Goal: Task Accomplishment & Management: Manage account settings

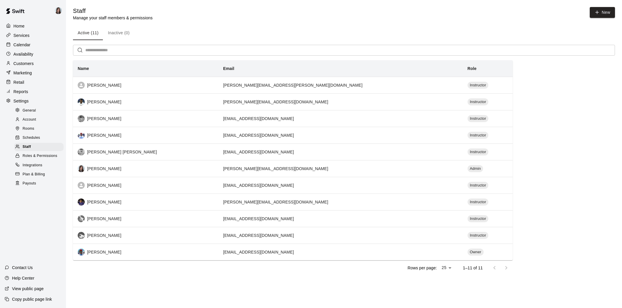
click at [21, 43] on p "Calendar" at bounding box center [21, 45] width 17 height 6
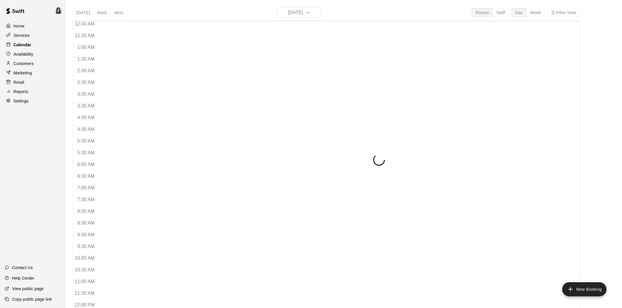
scroll to position [269, 0]
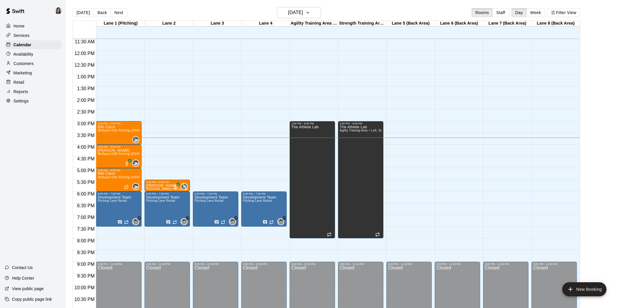
click at [536, 12] on button "Week" at bounding box center [536, 12] width 18 height 9
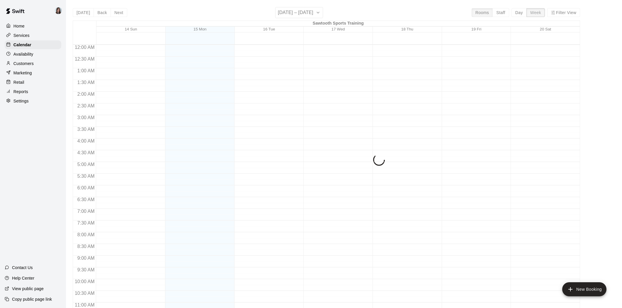
scroll to position [293, 0]
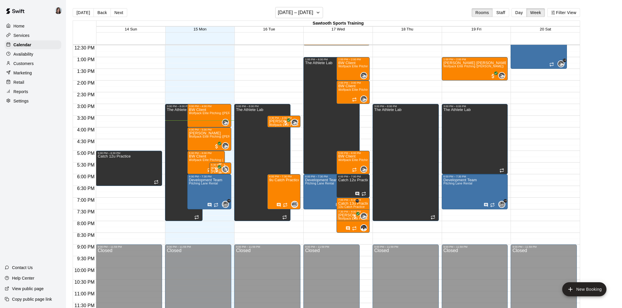
click at [212, 169] on p "[PERSON_NAME]" at bounding box center [220, 169] width 18 height 0
click at [213, 172] on icon "edit" at bounding box center [216, 174] width 7 height 7
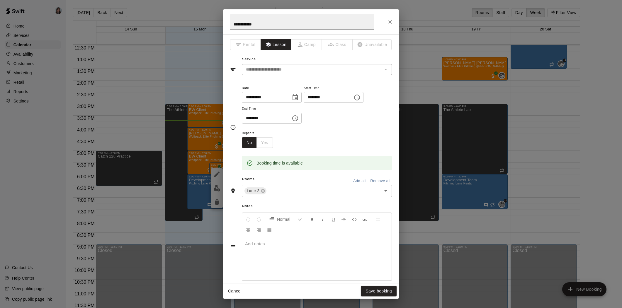
click at [311, 62] on div "**********" at bounding box center [311, 65] width 162 height 20
click at [391, 21] on icon "Close" at bounding box center [390, 22] width 6 height 6
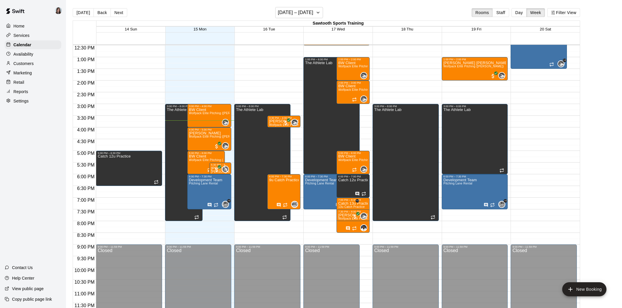
click at [22, 98] on p "Settings" at bounding box center [20, 101] width 15 height 6
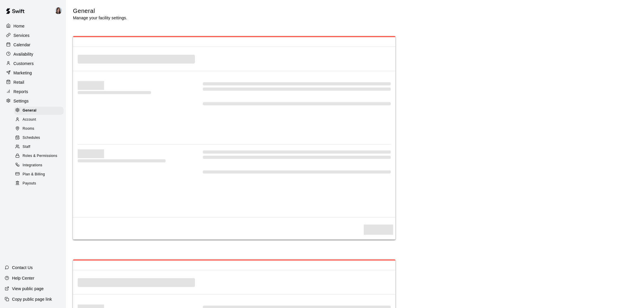
select select "**"
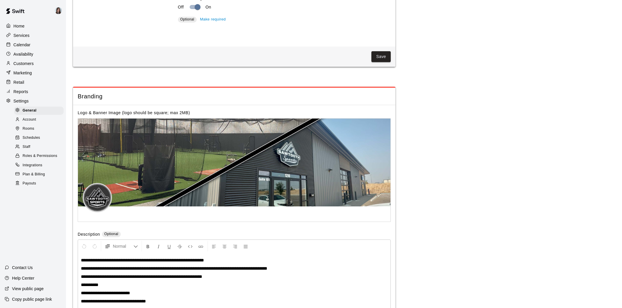
scroll to position [1191, 0]
click at [26, 147] on span "Staff" at bounding box center [27, 147] width 8 height 6
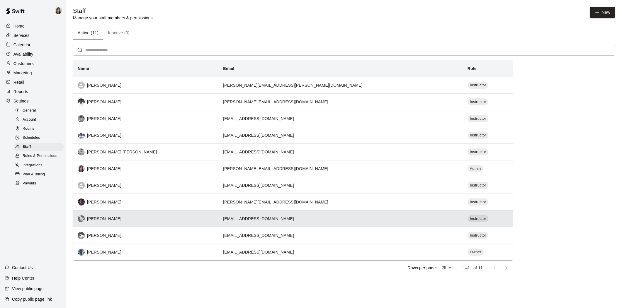
click at [101, 219] on div "[PERSON_NAME]" at bounding box center [146, 219] width 136 height 7
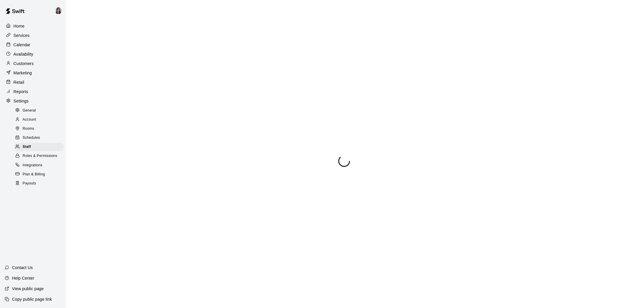
select select "**"
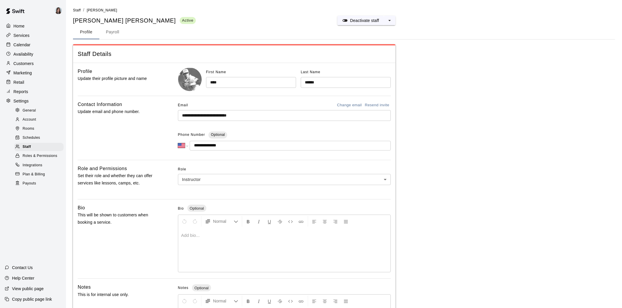
click at [252, 116] on input "**********" at bounding box center [284, 115] width 213 height 11
drag, startPoint x: 228, startPoint y: 116, endPoint x: 177, endPoint y: 116, distance: 51.3
click at [177, 116] on div "**********" at bounding box center [234, 128] width 313 height 55
click at [255, 128] on div "**********" at bounding box center [284, 128] width 213 height 55
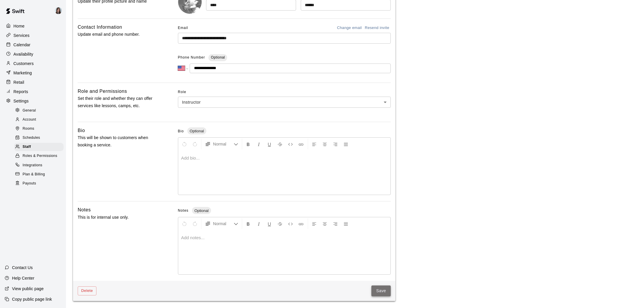
click at [380, 291] on button "Save" at bounding box center [381, 291] width 19 height 11
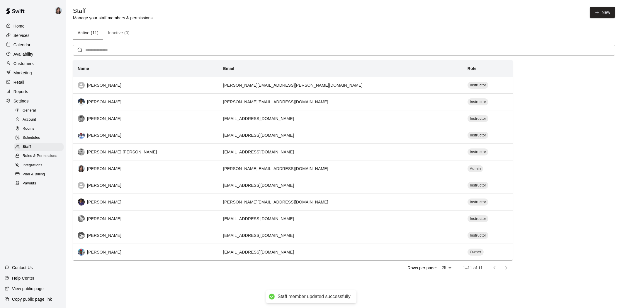
click at [21, 44] on p "Calendar" at bounding box center [21, 45] width 17 height 6
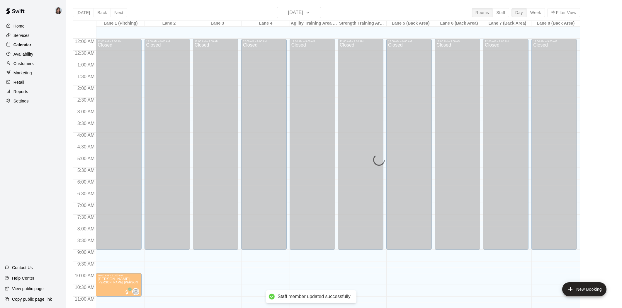
scroll to position [269, 0]
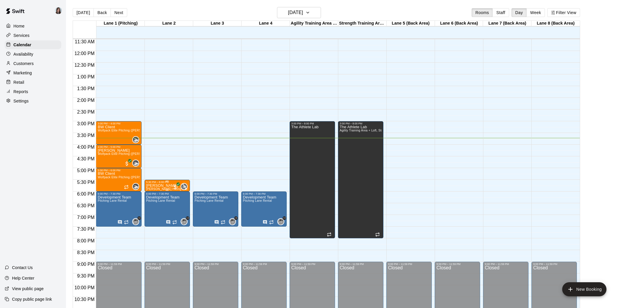
click at [157, 183] on div "5:30 PM – 6:00 PM" at bounding box center [167, 182] width 42 height 3
click at [150, 186] on icon "edit" at bounding box center [152, 187] width 7 height 7
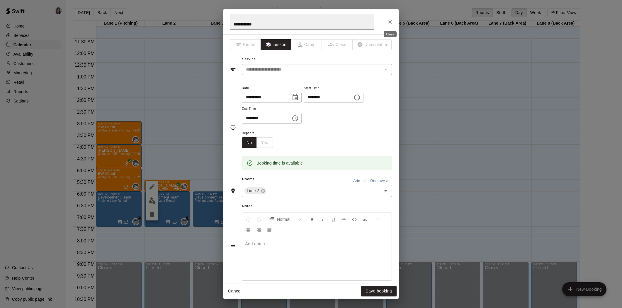
click at [389, 22] on icon "Close" at bounding box center [391, 22] width 4 height 4
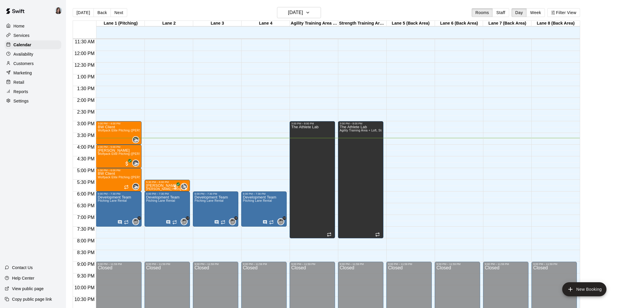
click at [25, 37] on p "Services" at bounding box center [21, 36] width 16 height 6
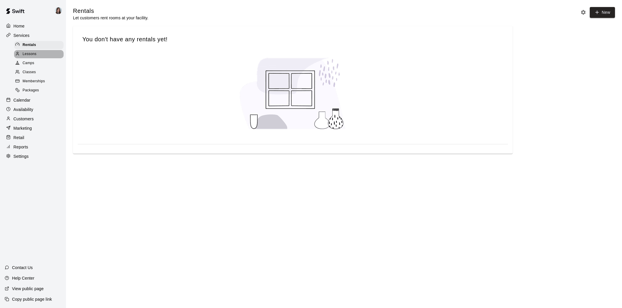
click at [28, 54] on span "Lessons" at bounding box center [30, 54] width 14 height 6
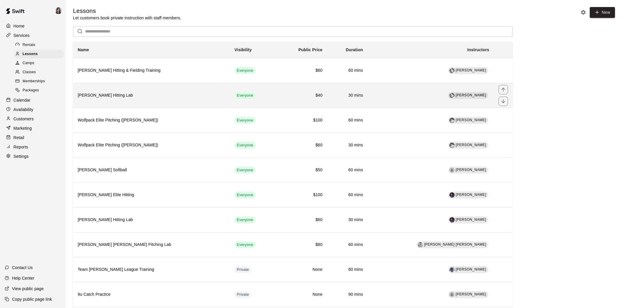
click at [99, 95] on h6 "[PERSON_NAME] Hitting Lab" at bounding box center [151, 95] width 147 height 6
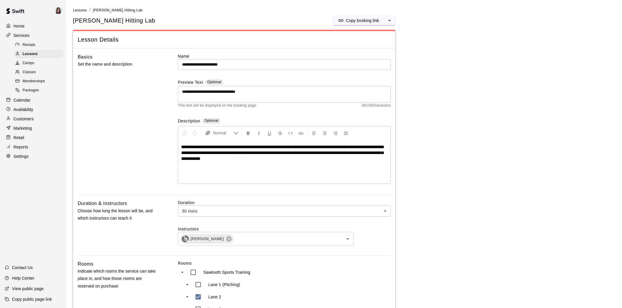
click at [23, 109] on p "Availability" at bounding box center [23, 110] width 20 height 6
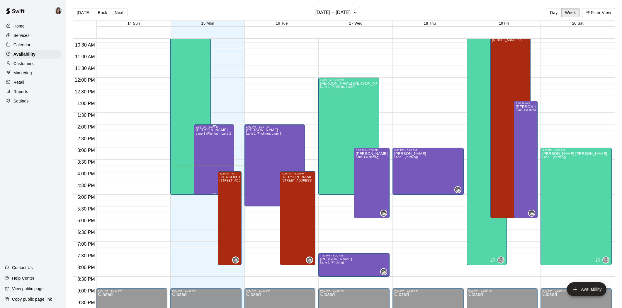
scroll to position [235, 0]
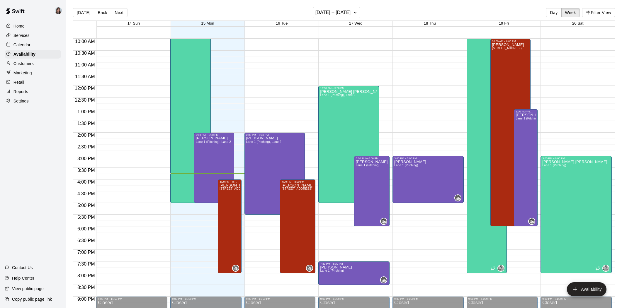
click at [18, 44] on p "Calendar" at bounding box center [21, 45] width 17 height 6
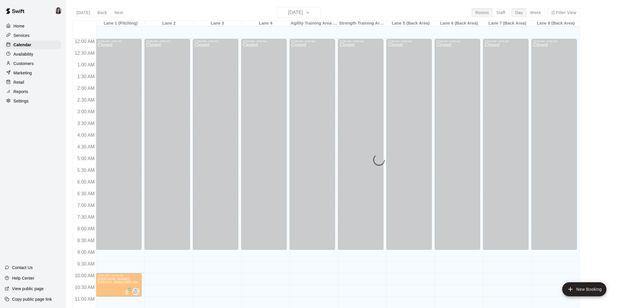
scroll to position [269, 0]
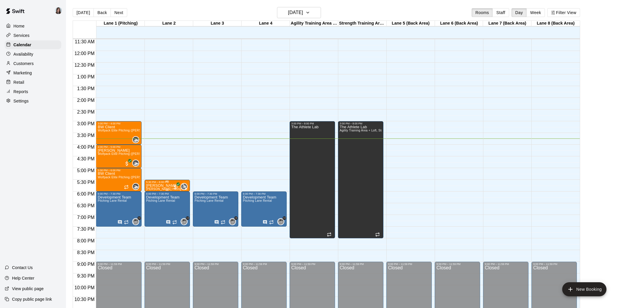
click at [157, 186] on p "[PERSON_NAME]" at bounding box center [166, 186] width 41 height 0
click at [152, 193] on icon "edit" at bounding box center [152, 191] width 5 height 5
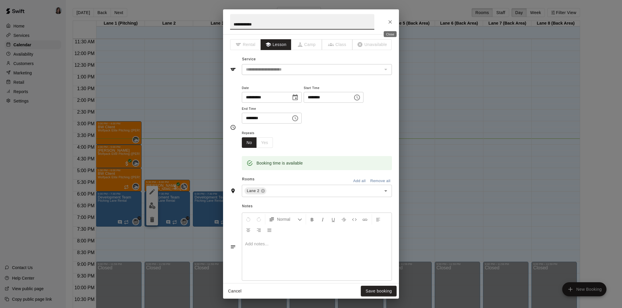
click at [389, 21] on icon "Close" at bounding box center [390, 22] width 6 height 6
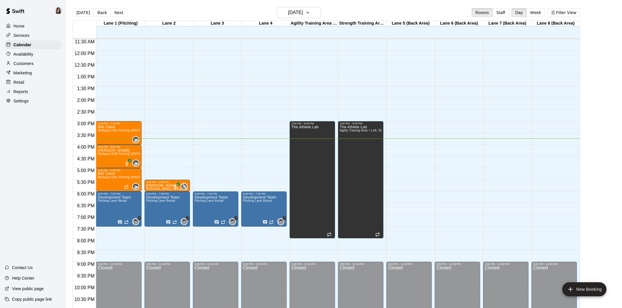
click at [27, 103] on p "Settings" at bounding box center [20, 101] width 15 height 6
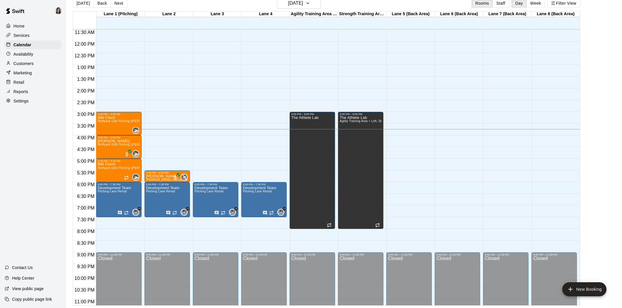
scroll to position [1191, 0]
select select "**"
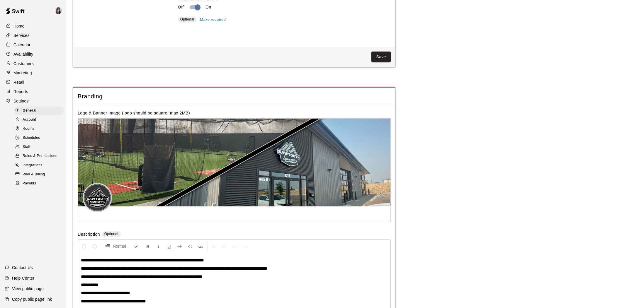
click at [27, 145] on span "Staff" at bounding box center [27, 147] width 8 height 6
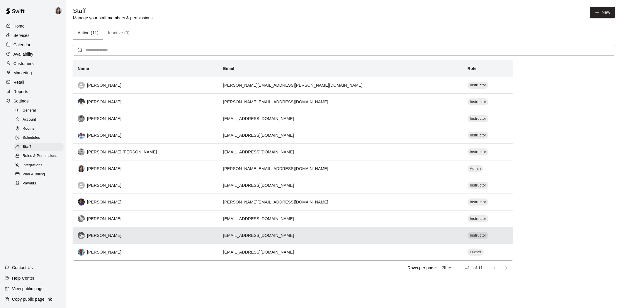
click at [105, 237] on div "[PERSON_NAME]" at bounding box center [146, 235] width 136 height 7
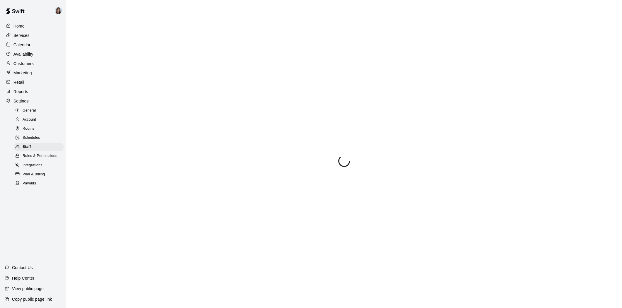
select select "**"
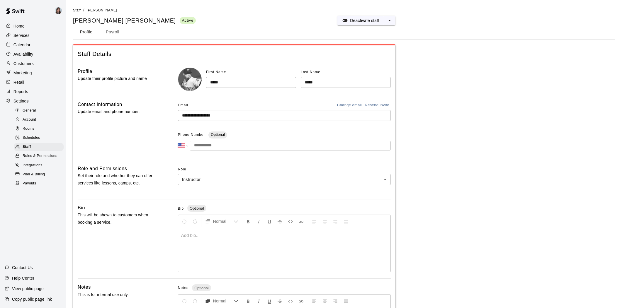
click at [30, 158] on span "Roles & Permissions" at bounding box center [40, 156] width 35 height 6
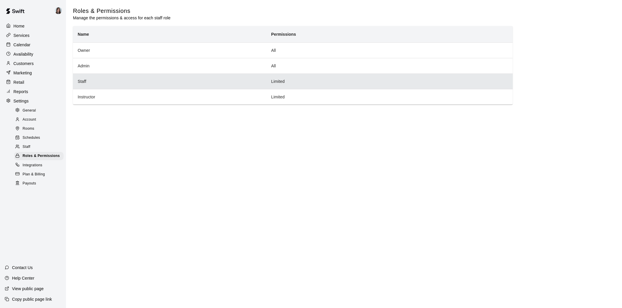
click at [86, 83] on th "Staff" at bounding box center [170, 82] width 194 height 16
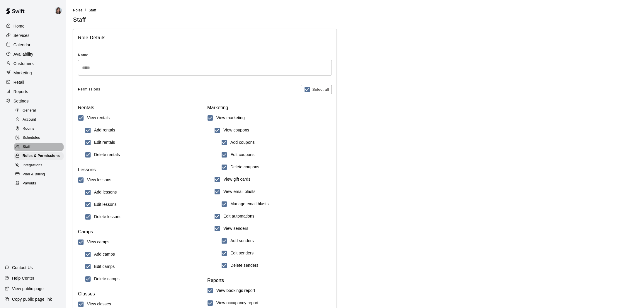
click at [24, 147] on span "Staff" at bounding box center [27, 147] width 8 height 6
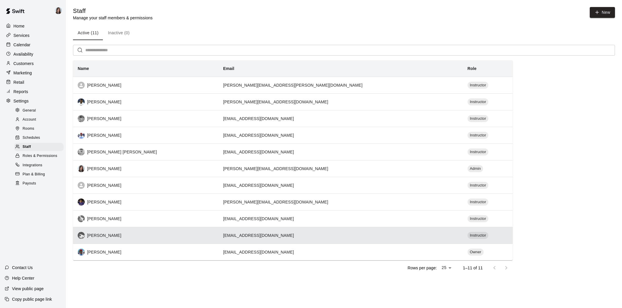
click at [105, 237] on div "[PERSON_NAME]" at bounding box center [146, 235] width 136 height 7
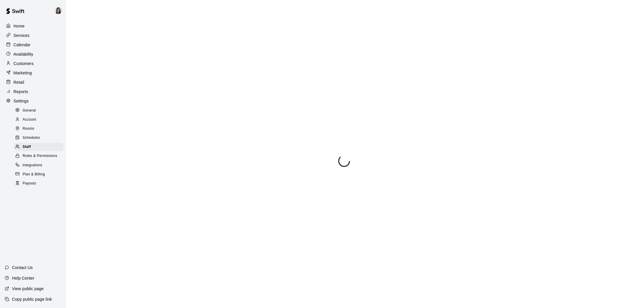
select select "**"
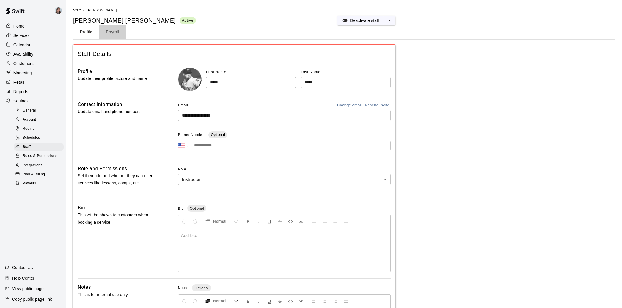
click at [110, 31] on button "Payroll" at bounding box center [112, 32] width 26 height 14
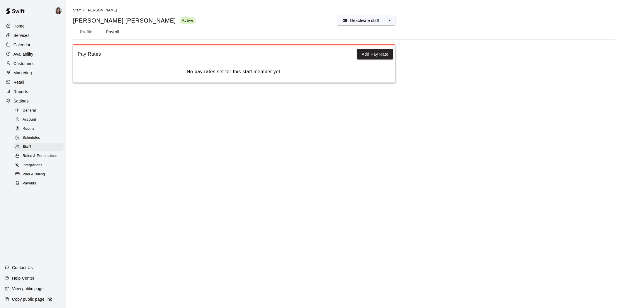
drag, startPoint x: 86, startPoint y: 32, endPoint x: 89, endPoint y: 34, distance: 3.3
click at [86, 32] on button "Profile" at bounding box center [86, 32] width 26 height 14
select select "**"
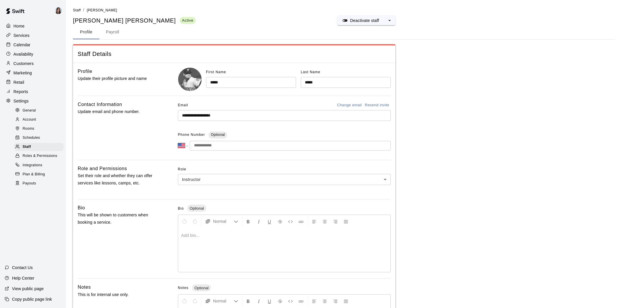
scroll to position [78, 0]
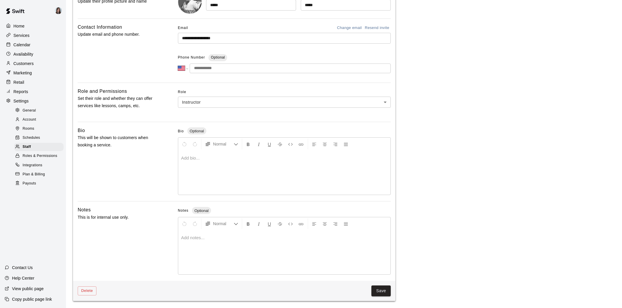
click at [29, 138] on span "Schedules" at bounding box center [32, 138] width 18 height 6
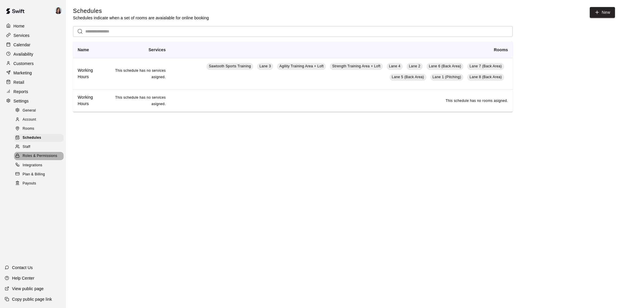
click at [38, 158] on span "Roles & Permissions" at bounding box center [40, 156] width 35 height 6
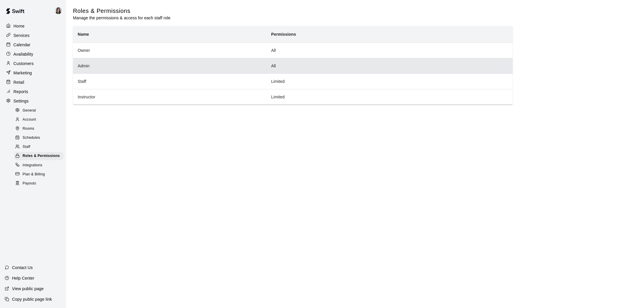
click at [86, 65] on th "Admin" at bounding box center [170, 66] width 194 height 16
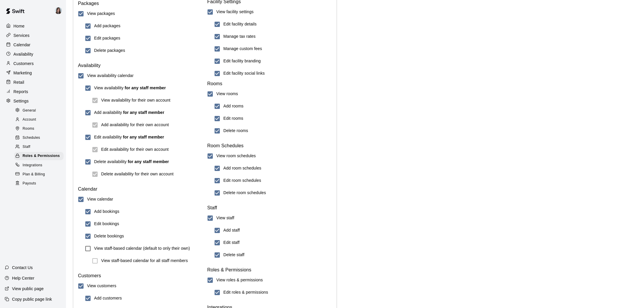
scroll to position [414, 0]
click at [27, 117] on span "Account" at bounding box center [29, 120] width 13 height 6
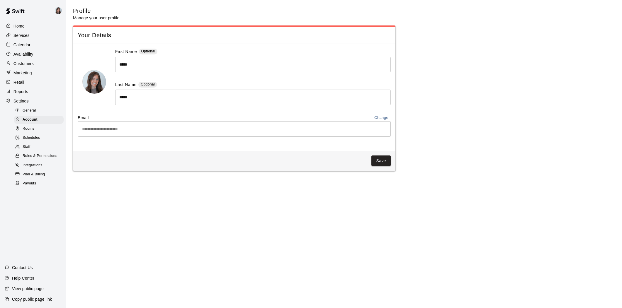
click at [35, 109] on span "General" at bounding box center [29, 111] width 13 height 6
select select "**"
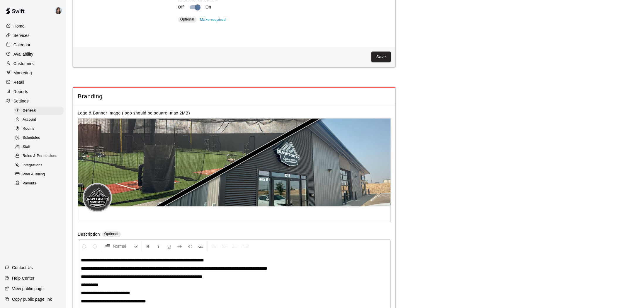
click at [33, 119] on span "Account" at bounding box center [29, 120] width 13 height 6
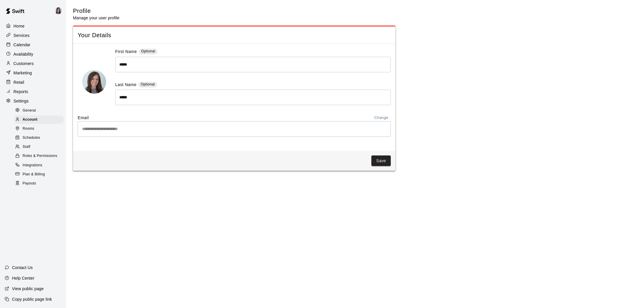
click at [35, 131] on div "Rooms" at bounding box center [39, 129] width 50 height 8
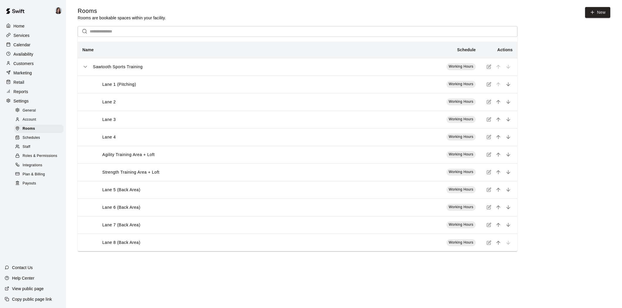
click at [33, 136] on span "Schedules" at bounding box center [32, 138] width 18 height 6
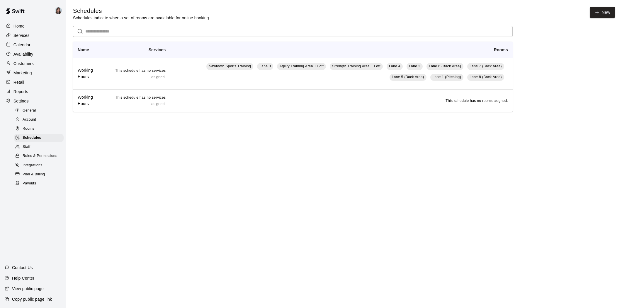
click at [35, 147] on div "Staff" at bounding box center [39, 147] width 50 height 8
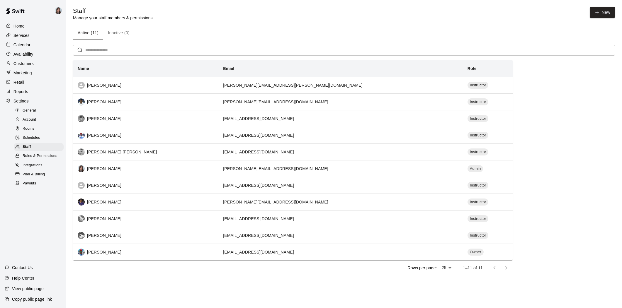
click at [39, 156] on span "Roles & Permissions" at bounding box center [40, 156] width 35 height 6
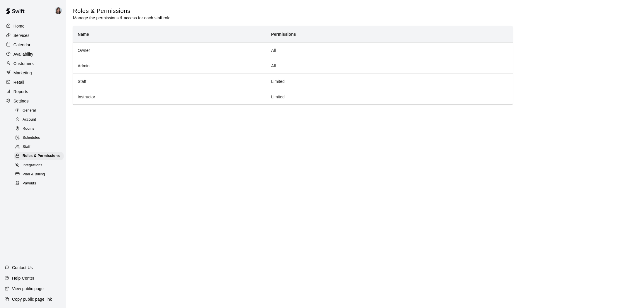
click at [36, 167] on span "Integrations" at bounding box center [33, 166] width 20 height 6
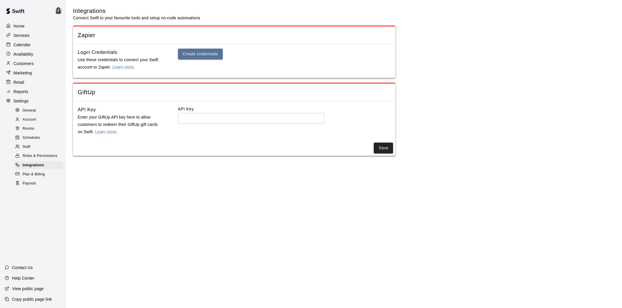
click at [30, 174] on span "Plan & Billing" at bounding box center [34, 175] width 22 height 6
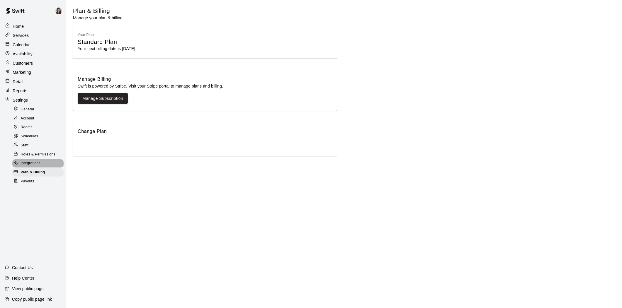
click at [36, 164] on span "Integrations" at bounding box center [31, 164] width 20 height 6
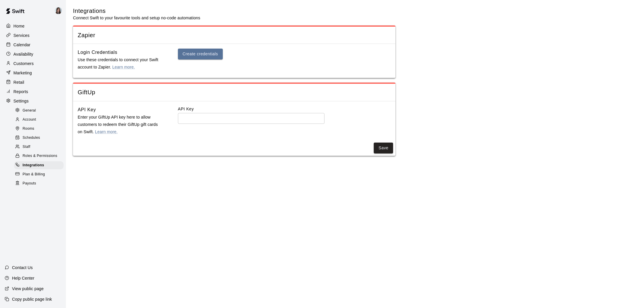
click at [38, 155] on span "Roles & Permissions" at bounding box center [40, 156] width 35 height 6
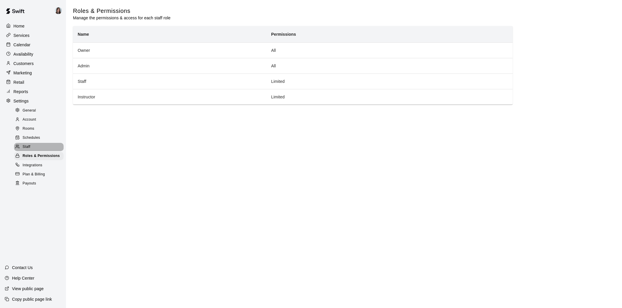
click at [27, 146] on span "Staff" at bounding box center [27, 147] width 8 height 6
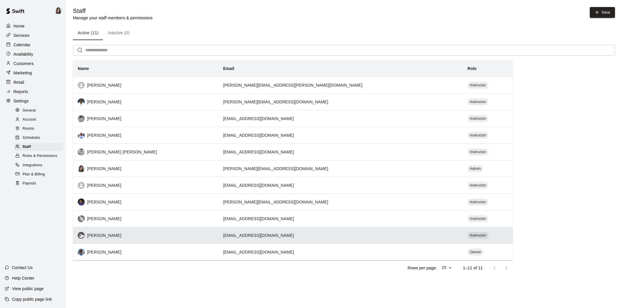
click at [101, 236] on div "[PERSON_NAME]" at bounding box center [146, 235] width 136 height 7
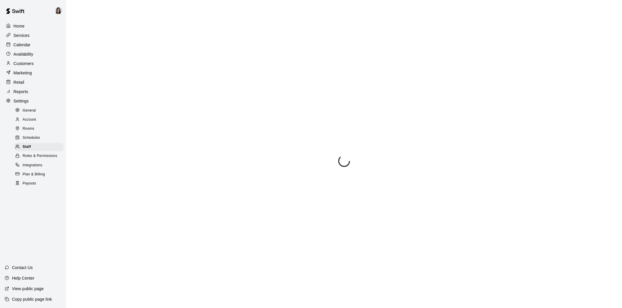
select select "**"
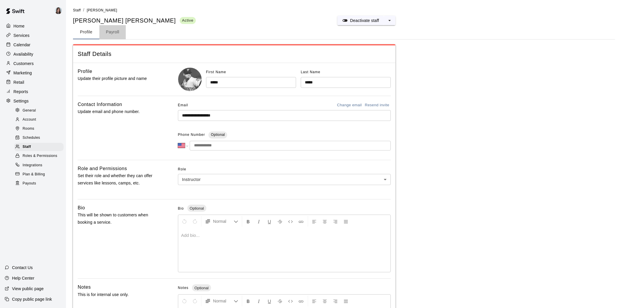
click at [114, 35] on button "Payroll" at bounding box center [112, 32] width 26 height 14
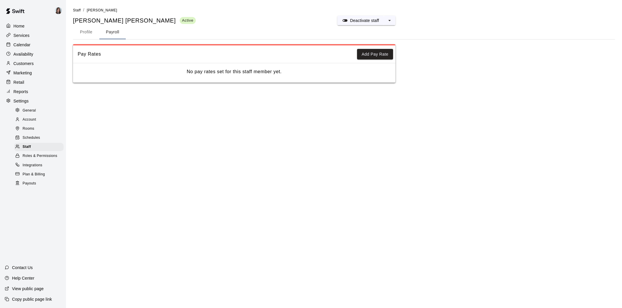
click at [84, 32] on button "Profile" at bounding box center [86, 32] width 26 height 14
select select "**"
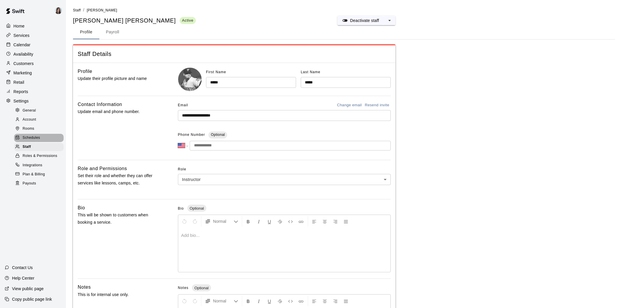
drag, startPoint x: 27, startPoint y: 139, endPoint x: 31, endPoint y: 134, distance: 6.9
click at [27, 139] on span "Schedules" at bounding box center [32, 138] width 18 height 6
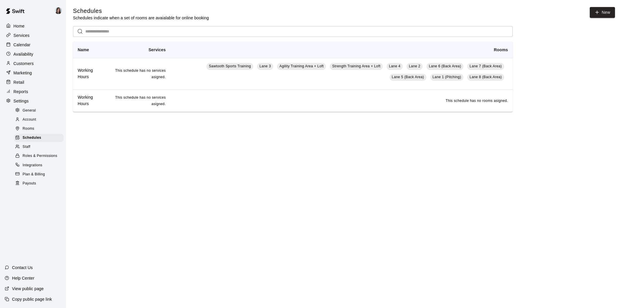
drag, startPoint x: 30, startPoint y: 128, endPoint x: 30, endPoint y: 124, distance: 4.5
click at [30, 128] on span "Rooms" at bounding box center [29, 129] width 12 height 6
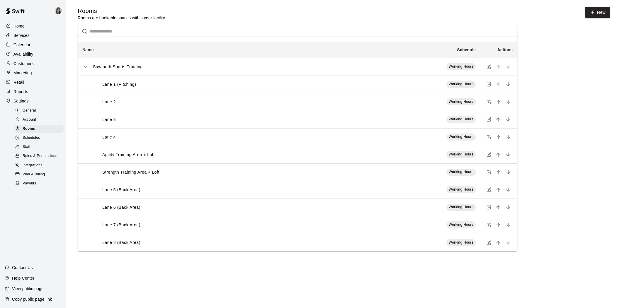
click at [28, 117] on span "Account" at bounding box center [29, 120] width 13 height 6
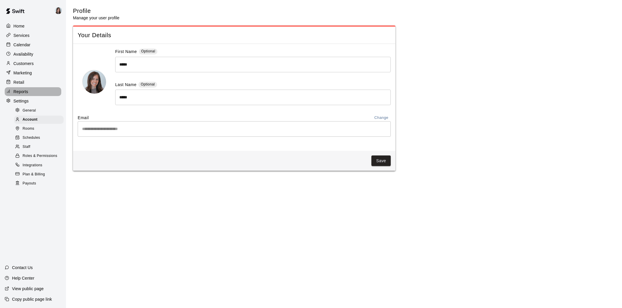
click at [21, 91] on p "Reports" at bounding box center [20, 92] width 15 height 6
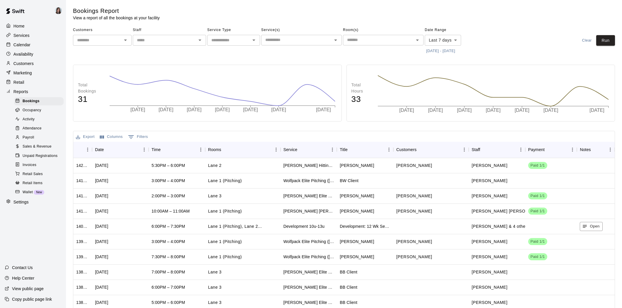
click at [21, 81] on p "Retail" at bounding box center [18, 82] width 11 height 6
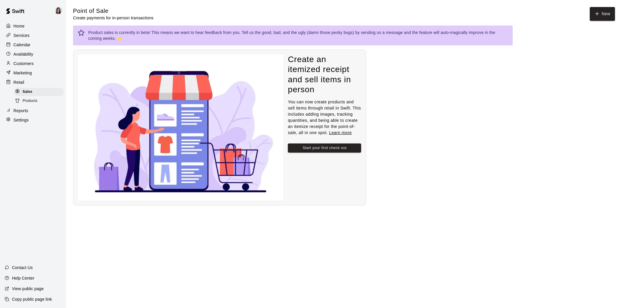
click at [26, 43] on p "Calendar" at bounding box center [21, 45] width 17 height 6
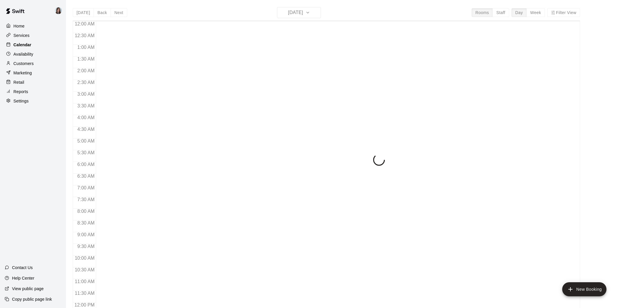
scroll to position [269, 0]
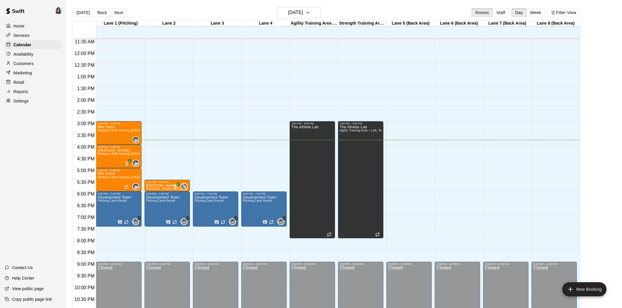
click at [17, 92] on p "Reports" at bounding box center [20, 92] width 15 height 6
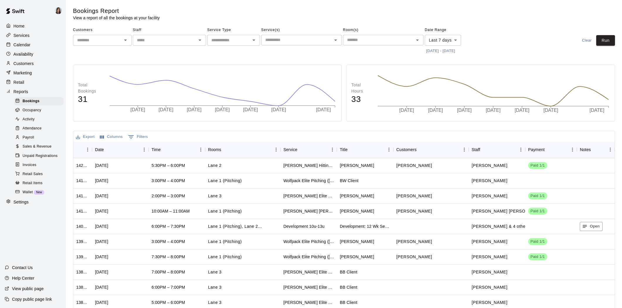
click at [33, 62] on p "Customers" at bounding box center [23, 64] width 20 height 6
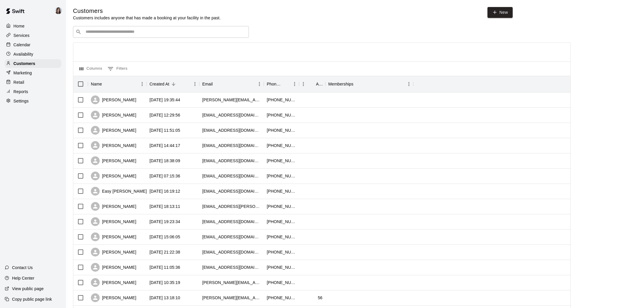
click at [22, 51] on p "Availability" at bounding box center [23, 54] width 20 height 6
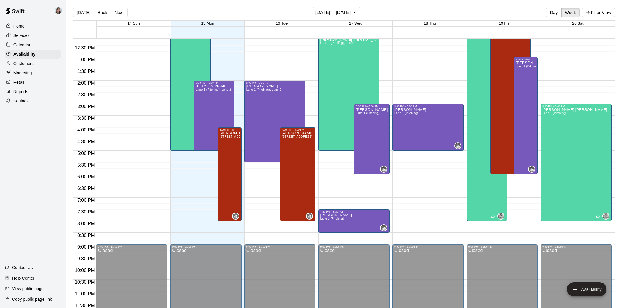
scroll to position [2, 0]
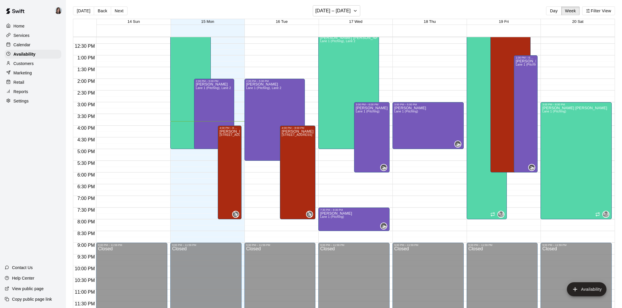
click at [23, 46] on p "Calendar" at bounding box center [21, 45] width 17 height 6
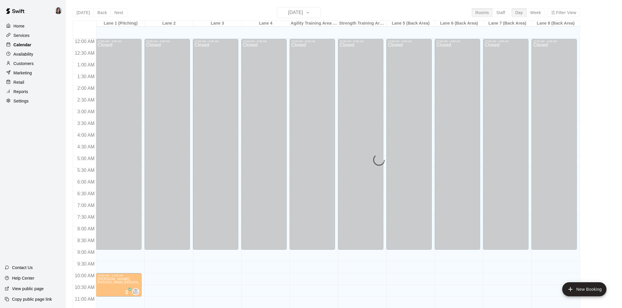
scroll to position [269, 0]
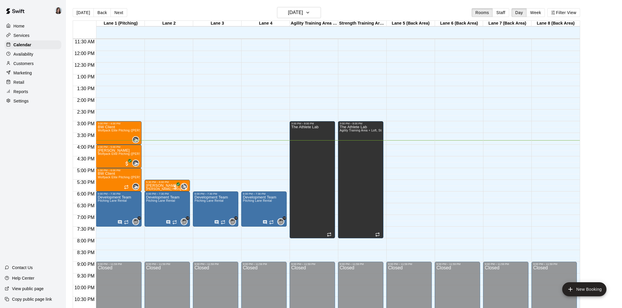
click at [22, 37] on p "Services" at bounding box center [21, 36] width 16 height 6
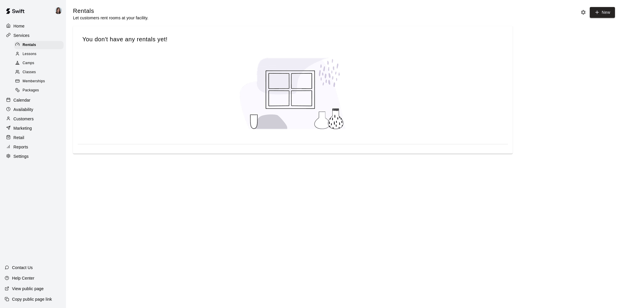
click at [32, 74] on span "Classes" at bounding box center [29, 72] width 13 height 6
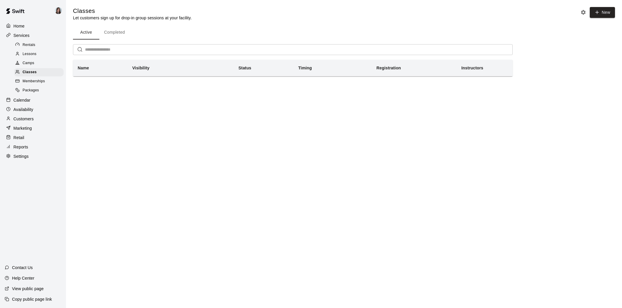
click at [29, 65] on span "Camps" at bounding box center [29, 63] width 12 height 6
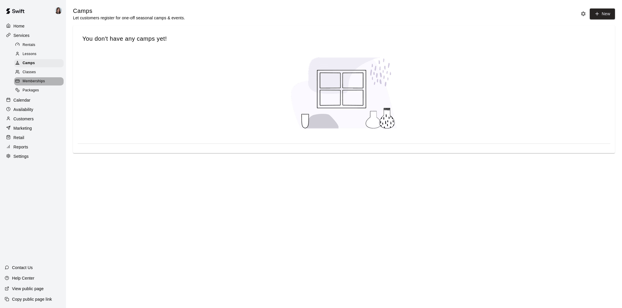
click at [30, 81] on span "Memberships" at bounding box center [34, 82] width 22 height 6
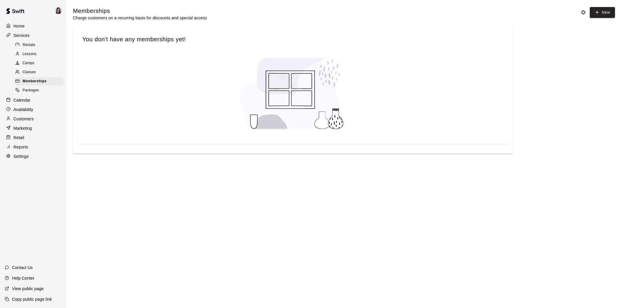
click at [27, 89] on span "Packages" at bounding box center [31, 91] width 16 height 6
click at [23, 24] on p "Home" at bounding box center [18, 26] width 11 height 6
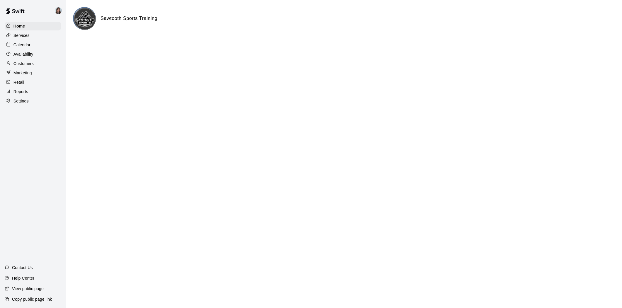
click at [16, 96] on div "Home Services Calendar Availability Customers Marketing Retail Reports Settings" at bounding box center [33, 63] width 66 height 85
click at [19, 92] on p "Reports" at bounding box center [20, 92] width 15 height 6
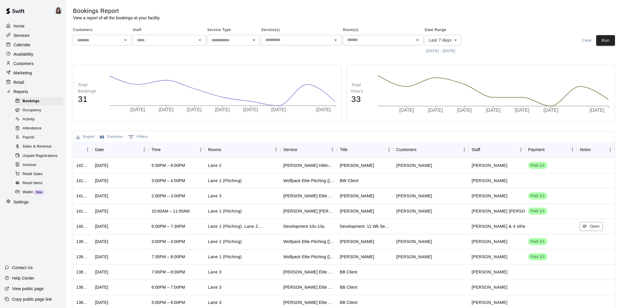
click at [27, 108] on span "Occupancy" at bounding box center [32, 111] width 19 height 6
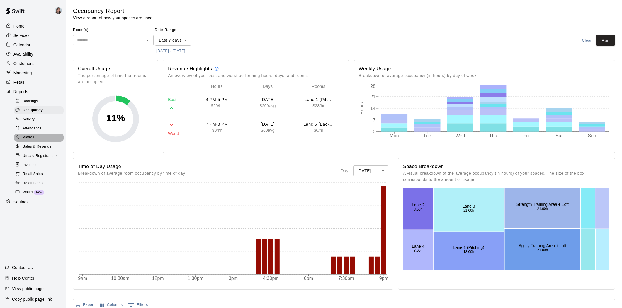
click at [34, 136] on div "Payroll" at bounding box center [39, 138] width 50 height 8
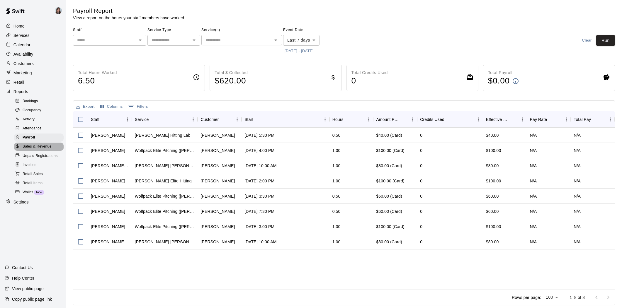
drag, startPoint x: 40, startPoint y: 146, endPoint x: 37, endPoint y: 148, distance: 3.8
click at [40, 146] on span "Sales & Revenue" at bounding box center [37, 147] width 29 height 6
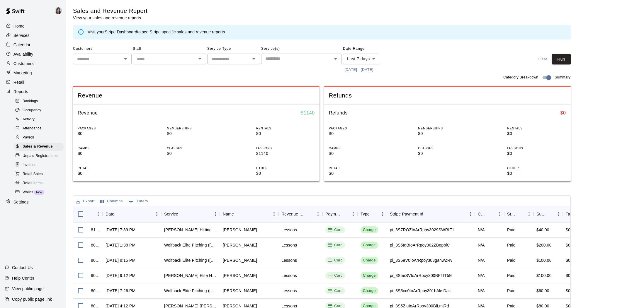
click at [31, 156] on span "Unpaid Registrations" at bounding box center [40, 156] width 35 height 6
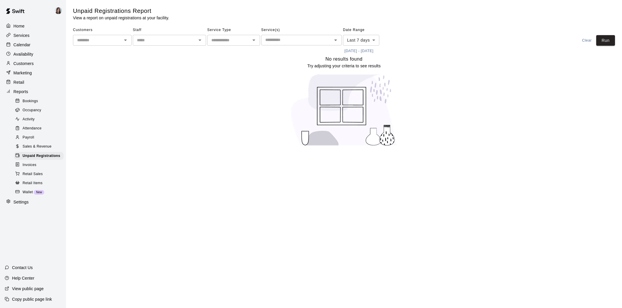
click at [28, 164] on span "Invoices" at bounding box center [30, 165] width 14 height 6
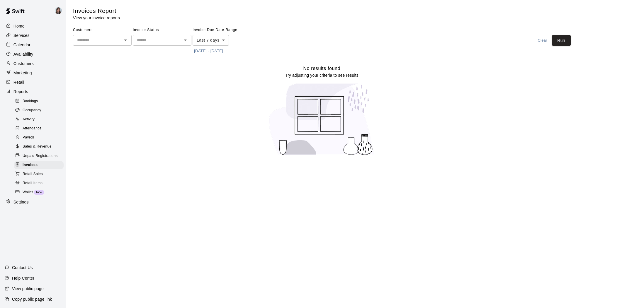
click at [28, 172] on span "Retail Sales" at bounding box center [33, 175] width 20 height 6
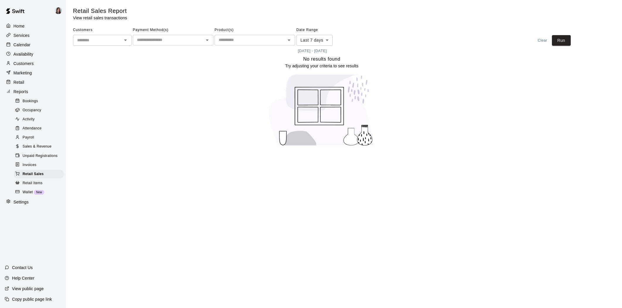
click at [32, 182] on span "Retail Items" at bounding box center [33, 184] width 20 height 6
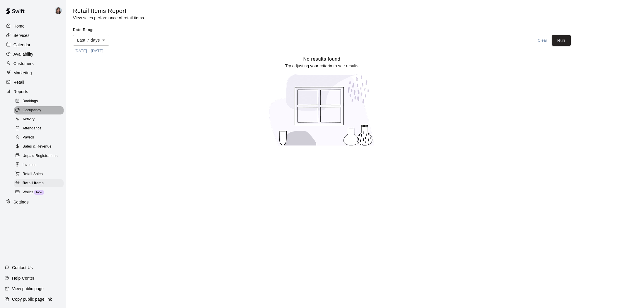
click at [24, 111] on span "Occupancy" at bounding box center [32, 111] width 19 height 6
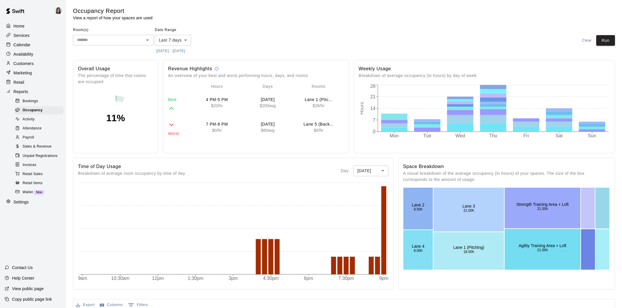
click at [29, 101] on span "Bookings" at bounding box center [31, 102] width 16 height 6
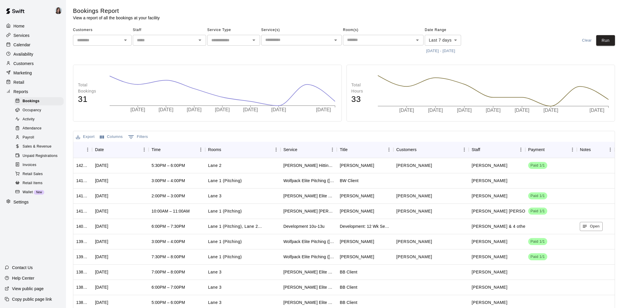
click at [26, 64] on p "Customers" at bounding box center [23, 64] width 20 height 6
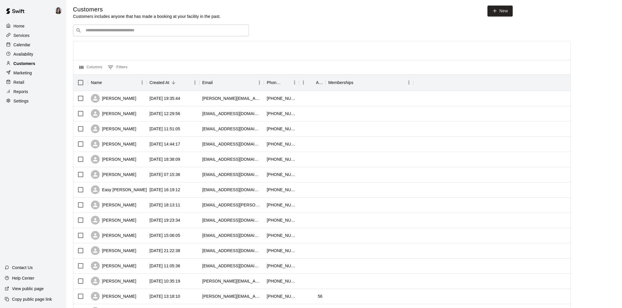
scroll to position [2, 0]
click at [26, 64] on p "Customers" at bounding box center [24, 64] width 22 height 6
click at [21, 53] on p "Availability" at bounding box center [23, 54] width 20 height 6
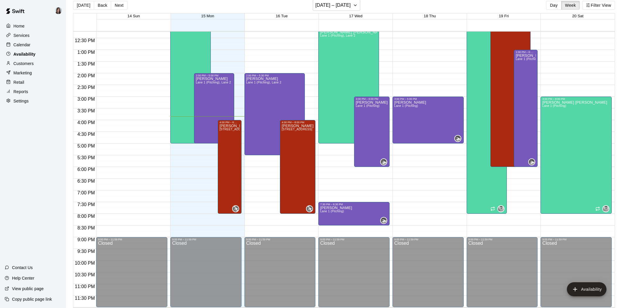
scroll to position [8, 0]
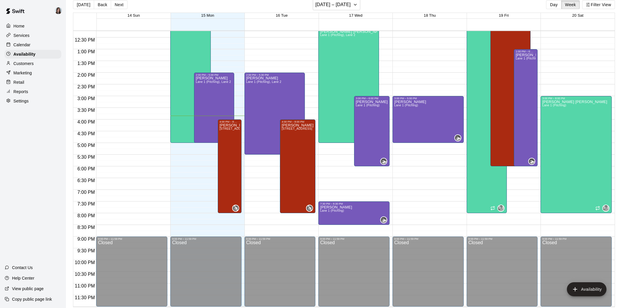
click at [28, 42] on p "Calendar" at bounding box center [21, 45] width 17 height 6
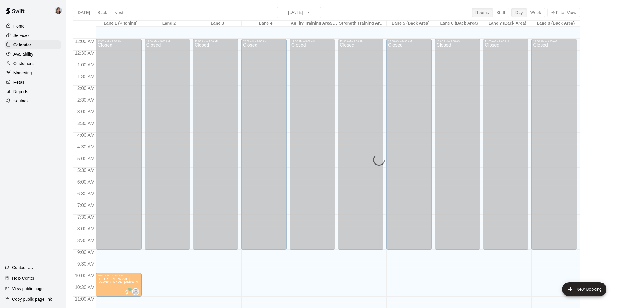
scroll to position [269, 0]
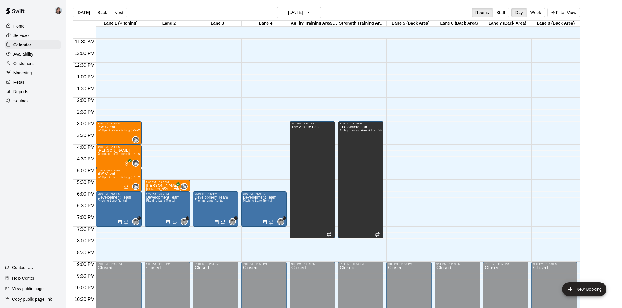
click at [27, 36] on p "Services" at bounding box center [21, 36] width 16 height 6
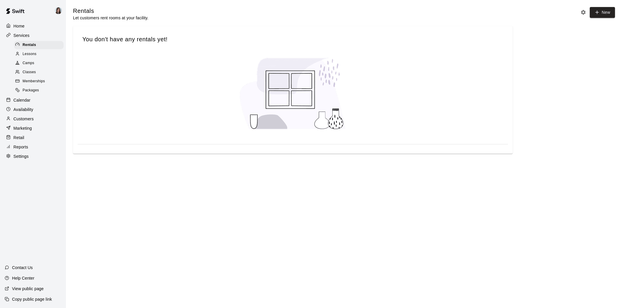
click at [27, 54] on span "Lessons" at bounding box center [30, 54] width 14 height 6
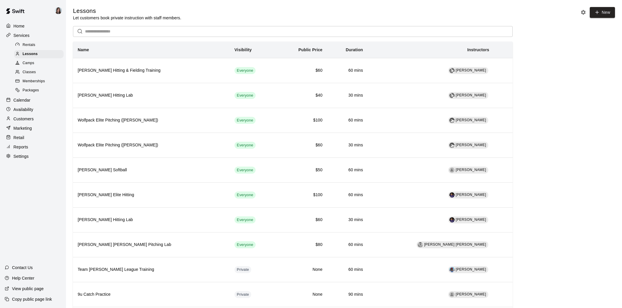
click at [582, 12] on icon "Lesson settings" at bounding box center [583, 12] width 5 height 5
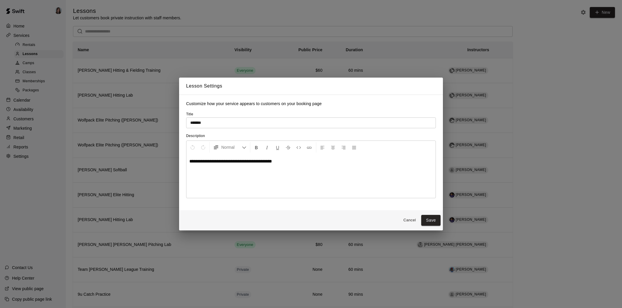
click at [252, 161] on span "**********" at bounding box center [230, 161] width 83 height 4
click at [431, 221] on button "Save" at bounding box center [430, 220] width 19 height 11
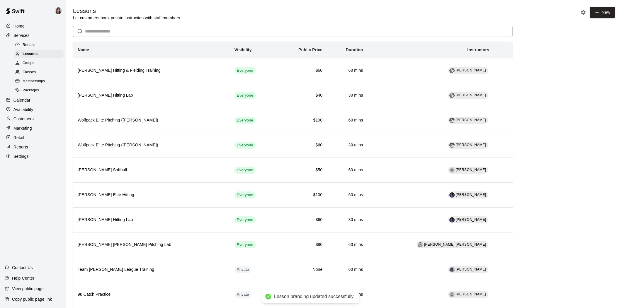
click at [21, 130] on p "Marketing" at bounding box center [22, 128] width 18 height 6
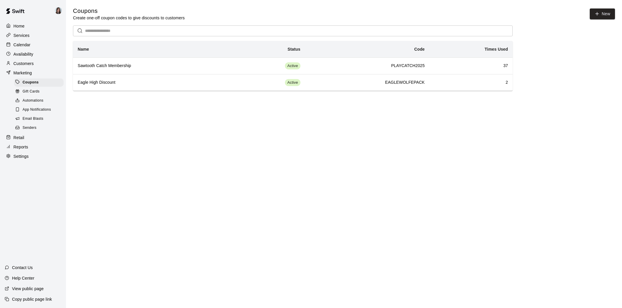
click at [19, 137] on p "Retail" at bounding box center [18, 138] width 11 height 6
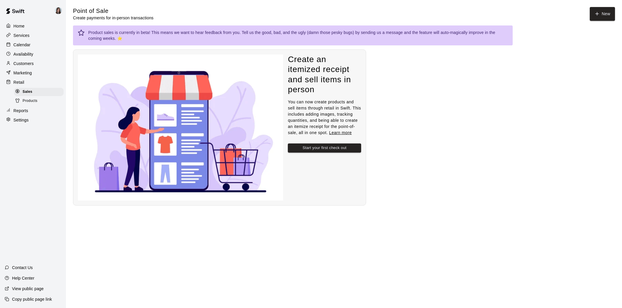
click at [16, 111] on p "Reports" at bounding box center [20, 111] width 15 height 6
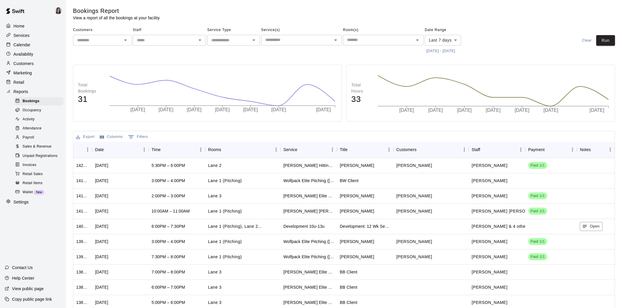
click at [33, 146] on span "Sales & Revenue" at bounding box center [37, 147] width 29 height 6
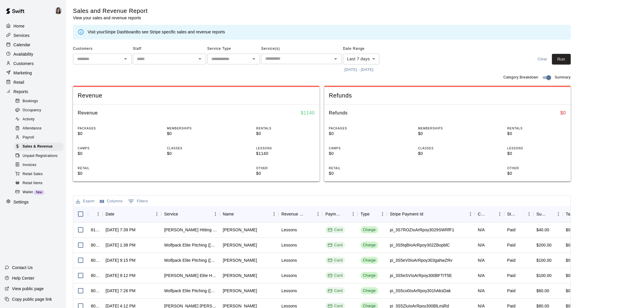
scroll to position [4, 0]
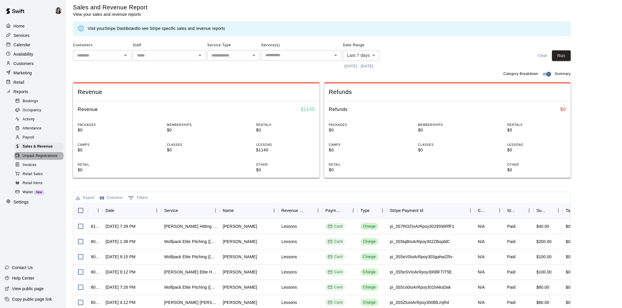
click at [36, 156] on span "Unpaid Registrations" at bounding box center [40, 156] width 35 height 6
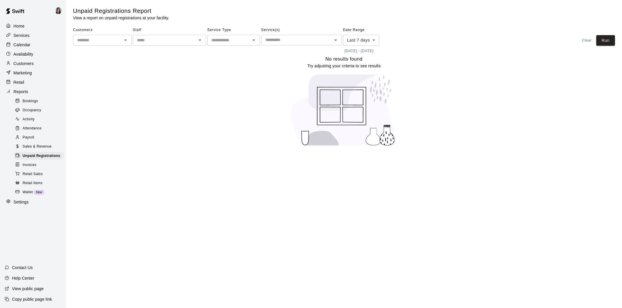
click at [21, 201] on p "Settings" at bounding box center [20, 202] width 15 height 6
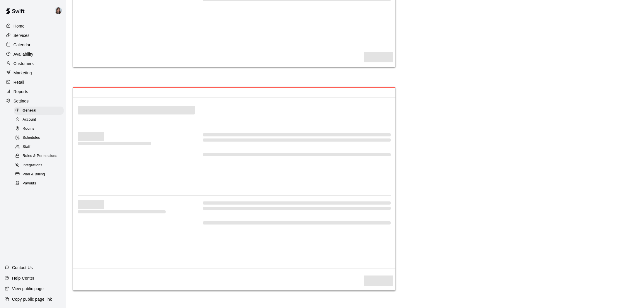
scroll to position [1191, 0]
select select "**"
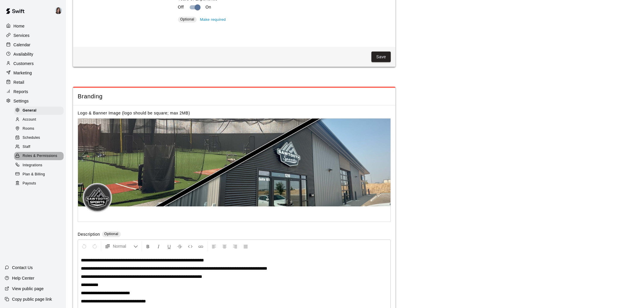
click at [30, 155] on span "Roles & Permissions" at bounding box center [40, 156] width 35 height 6
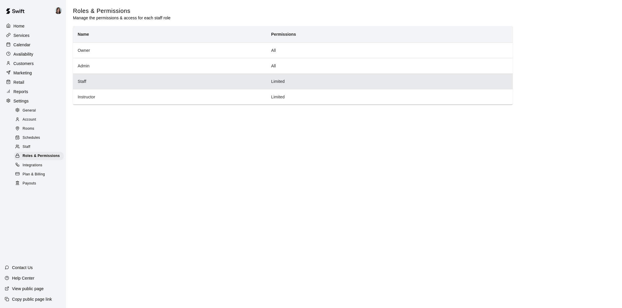
click at [79, 82] on th "Staff" at bounding box center [170, 82] width 194 height 16
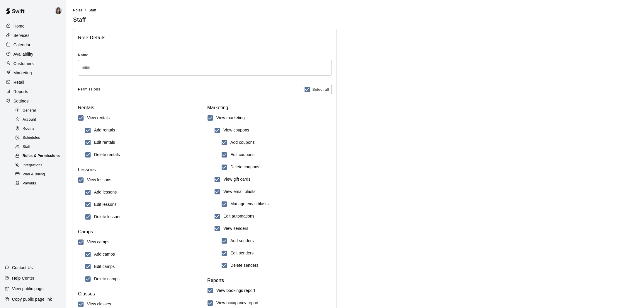
click at [39, 155] on span "Roles & Permissions" at bounding box center [41, 156] width 37 height 6
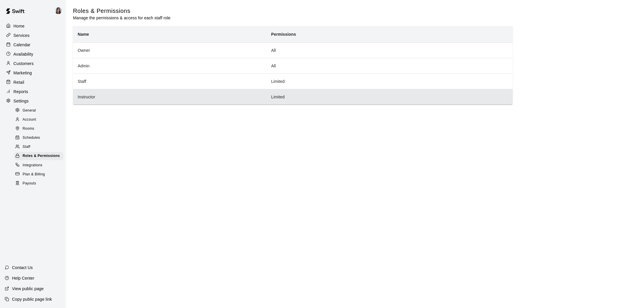
click at [98, 101] on th "Instructor" at bounding box center [170, 97] width 194 height 16
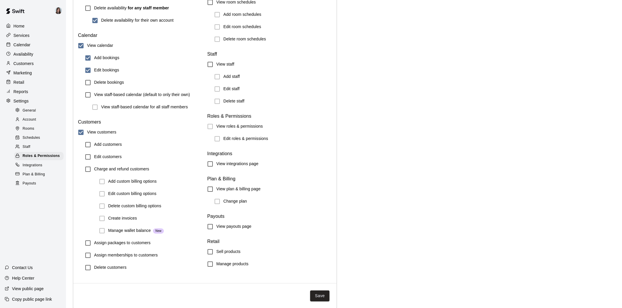
scroll to position [572, 0]
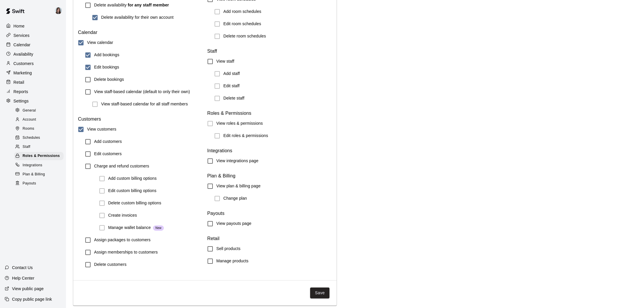
click at [319, 293] on button "Save" at bounding box center [319, 293] width 19 height 11
